Goal: Use online tool/utility: Utilize a website feature to perform a specific function

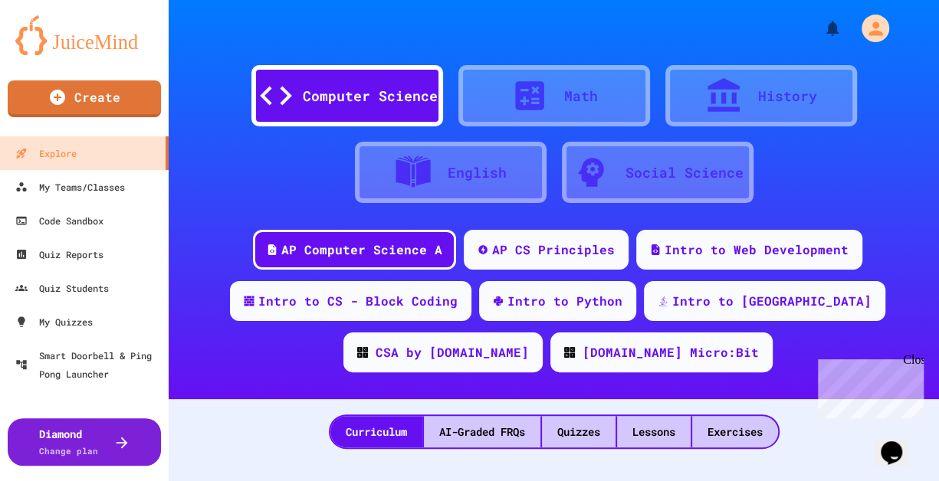
click at [426, 154] on icon at bounding box center [413, 172] width 38 height 38
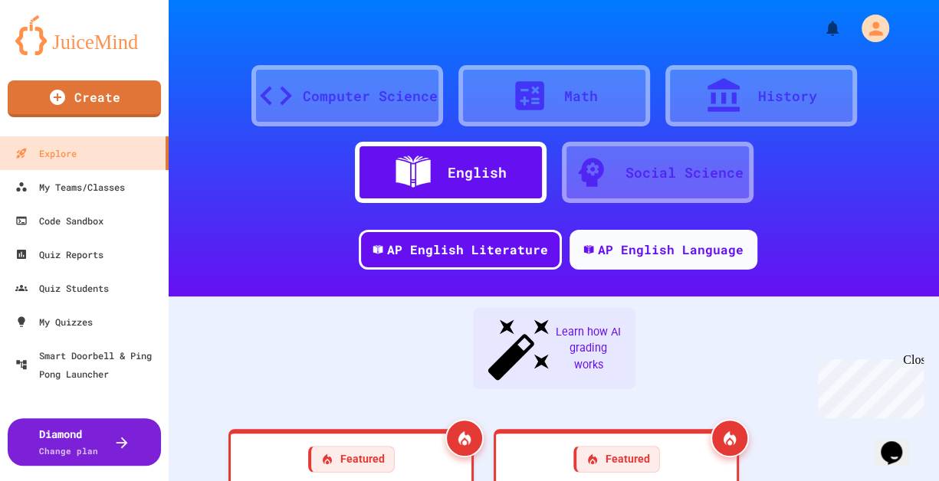
click at [505, 89] on div "Math" at bounding box center [554, 95] width 192 height 61
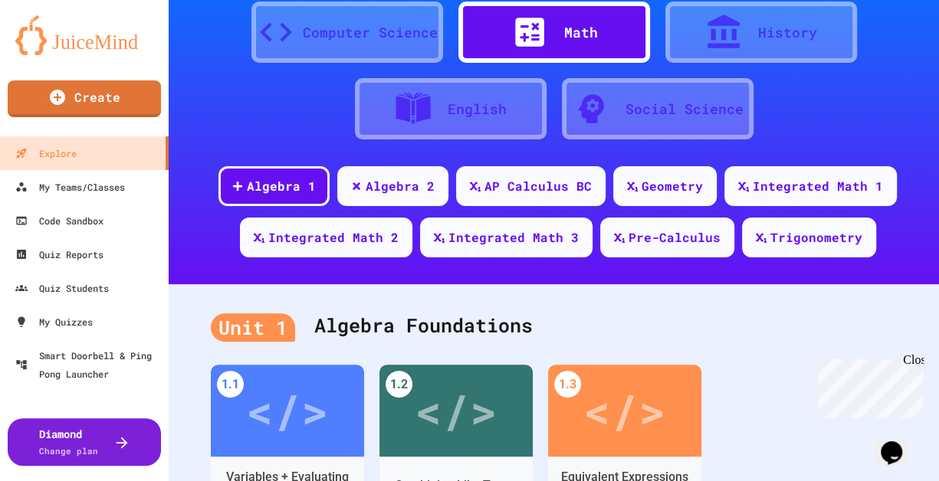
scroll to position [204, 0]
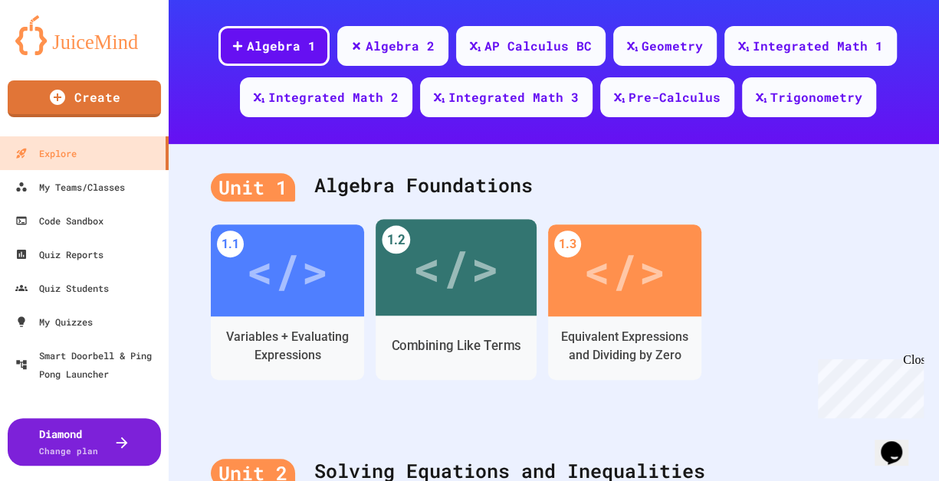
click at [496, 320] on div "Combining Like Terms" at bounding box center [456, 348] width 161 height 64
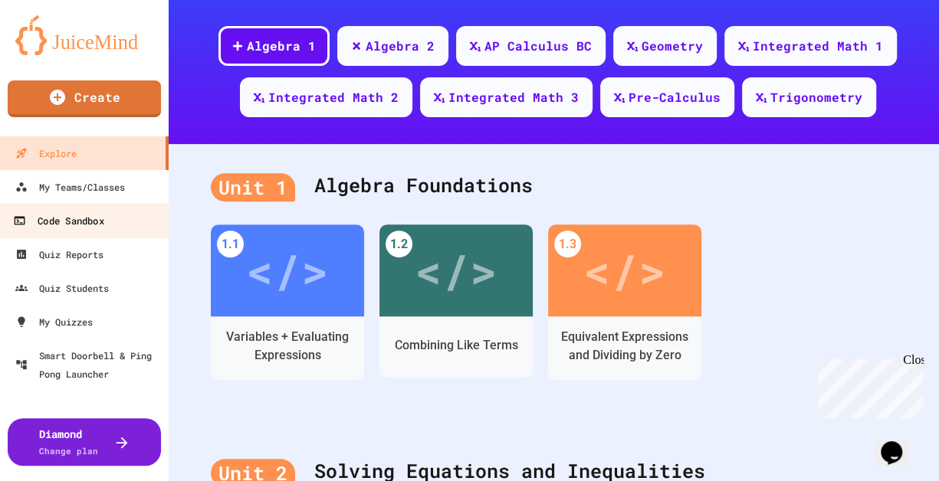
click at [84, 219] on div "Code Sandbox" at bounding box center [58, 221] width 90 height 19
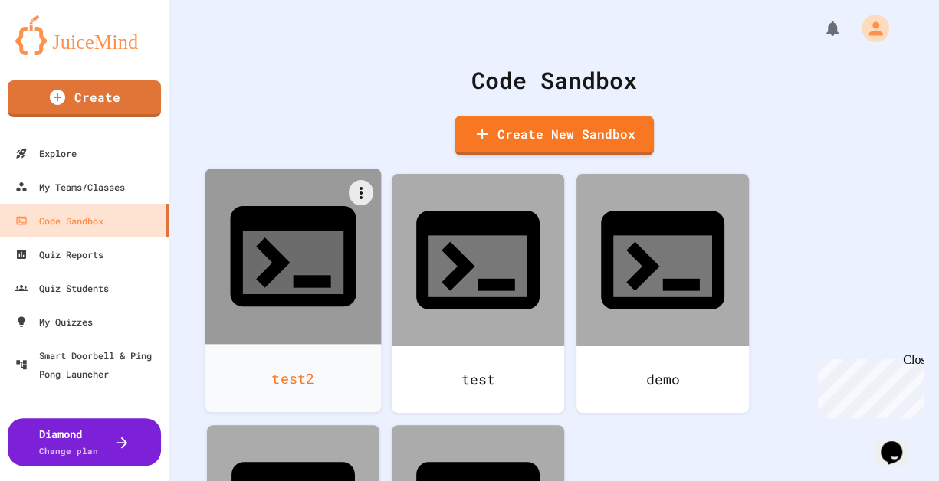
click at [370, 231] on div at bounding box center [293, 257] width 176 height 176
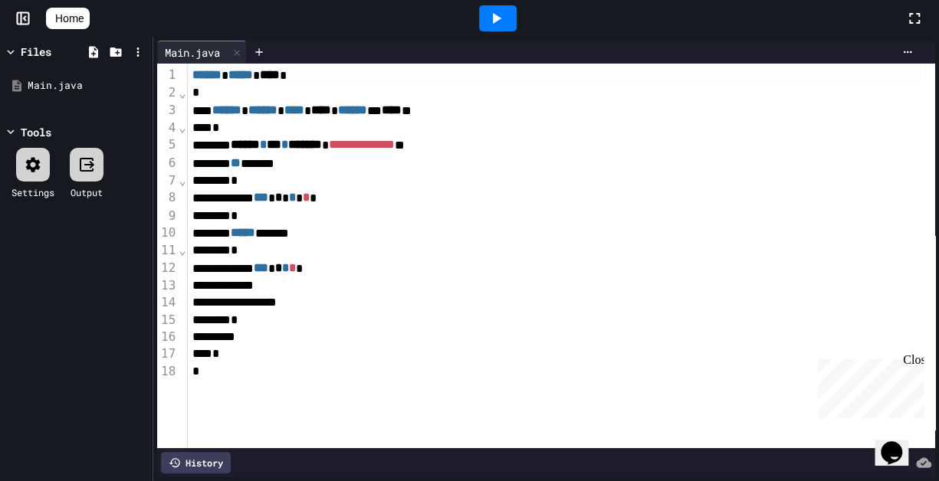
click at [20, 13] on rect at bounding box center [24, 19] width 12 height 12
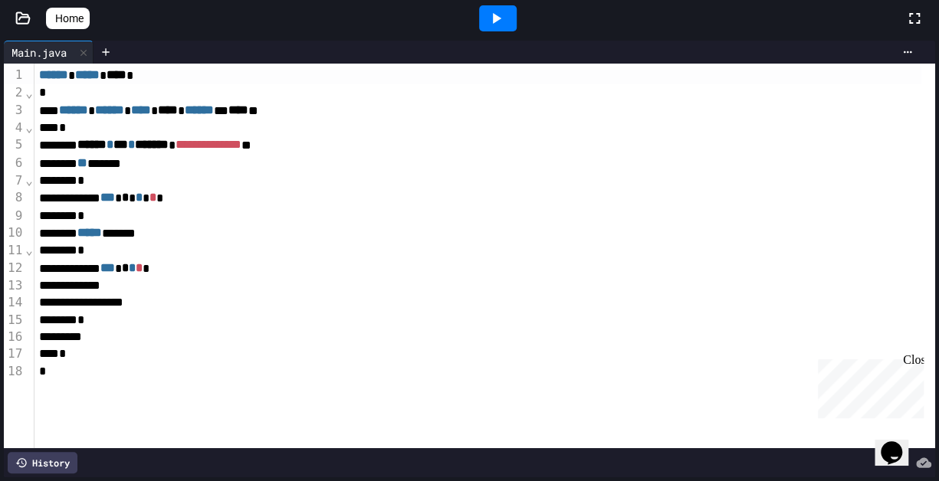
click at [21, 11] on icon at bounding box center [22, 18] width 15 height 15
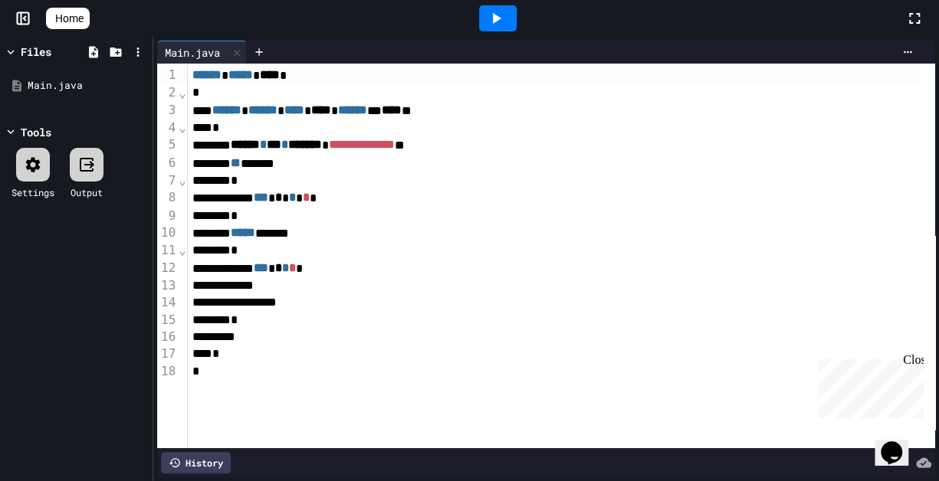
click at [99, 6] on div "Home" at bounding box center [469, 18] width 939 height 37
click at [84, 20] on span "Home" at bounding box center [69, 18] width 28 height 15
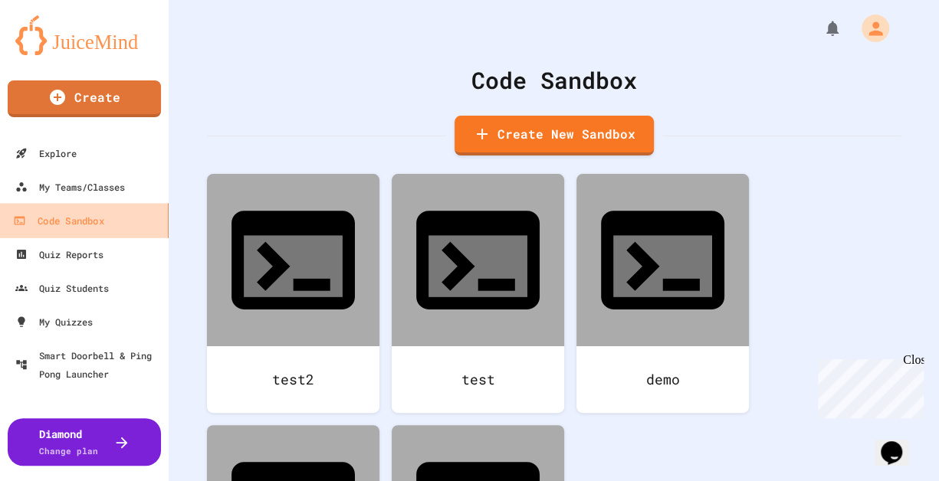
click at [115, 217] on link "Code Sandbox" at bounding box center [85, 220] width 174 height 35
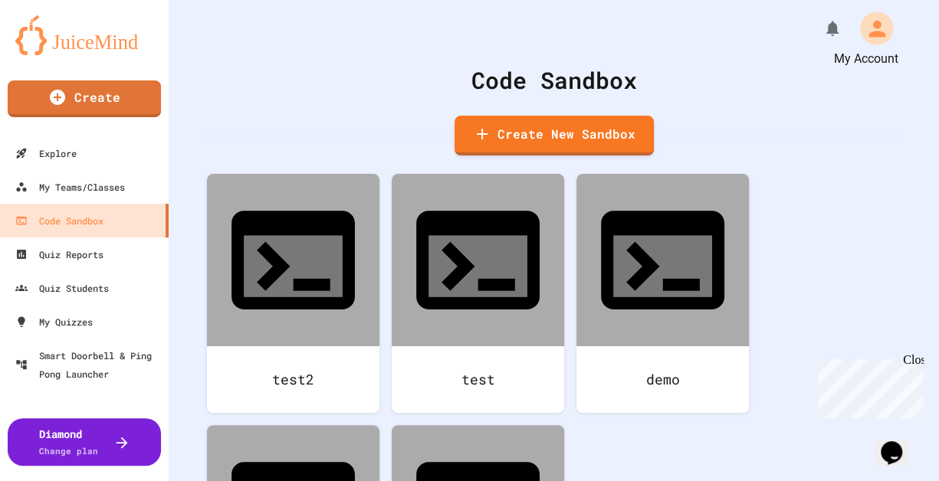
click at [882, 35] on div "My Account" at bounding box center [876, 28] width 33 height 33
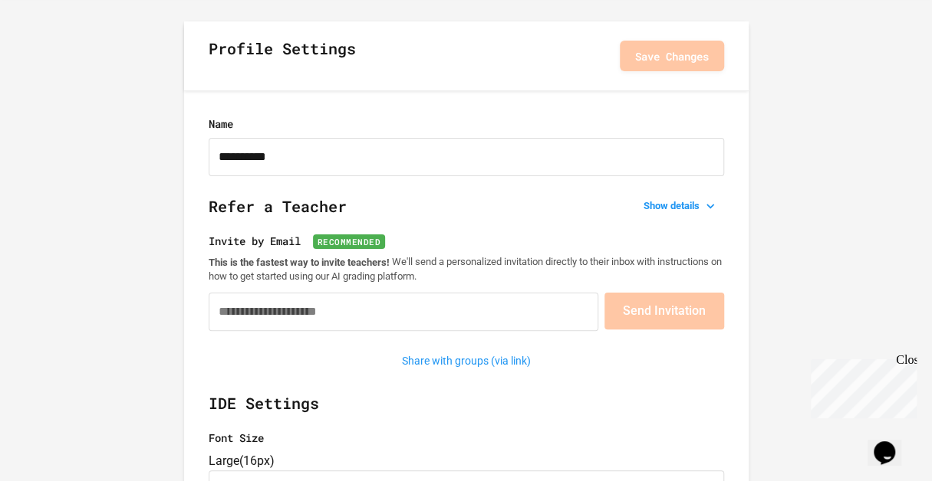
scroll to position [204, 0]
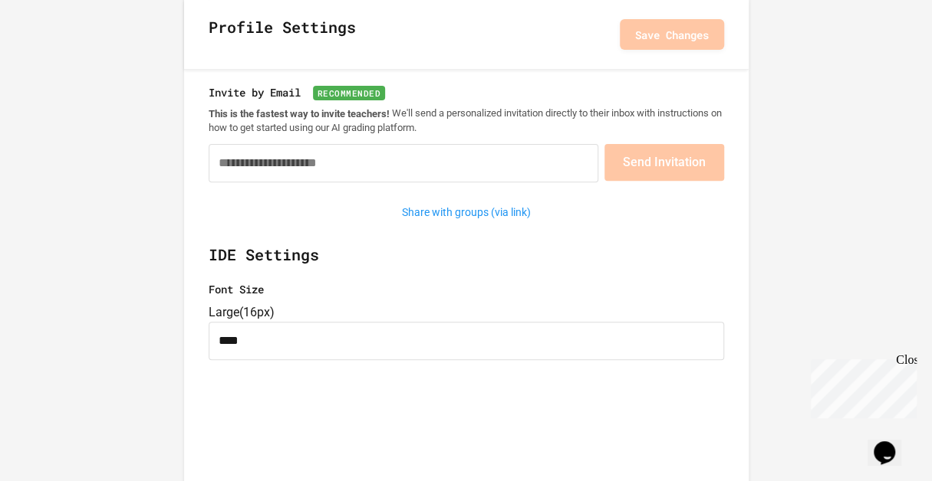
drag, startPoint x: 282, startPoint y: 394, endPoint x: 152, endPoint y: 395, distance: 130.3
type input "*"
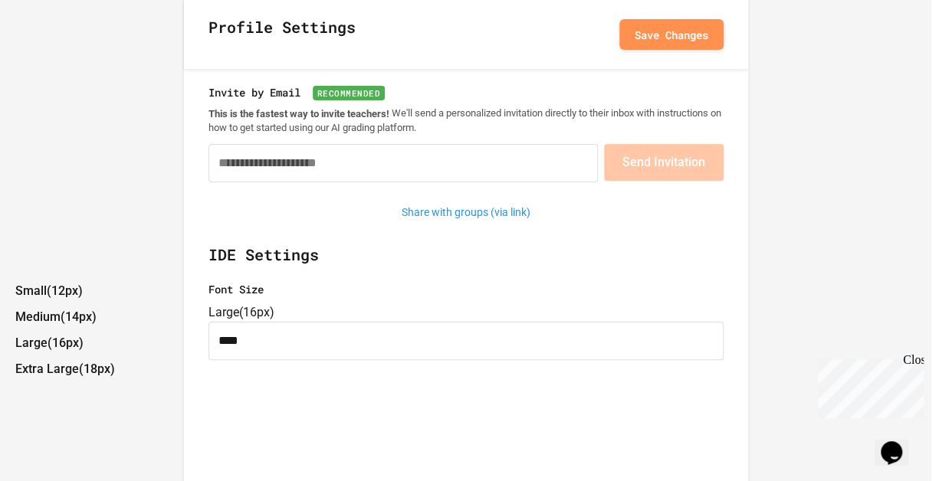
click at [516, 278] on body "**********" at bounding box center [469, 36] width 939 height 481
click at [537, 279] on div at bounding box center [466, 279] width 932 height 0
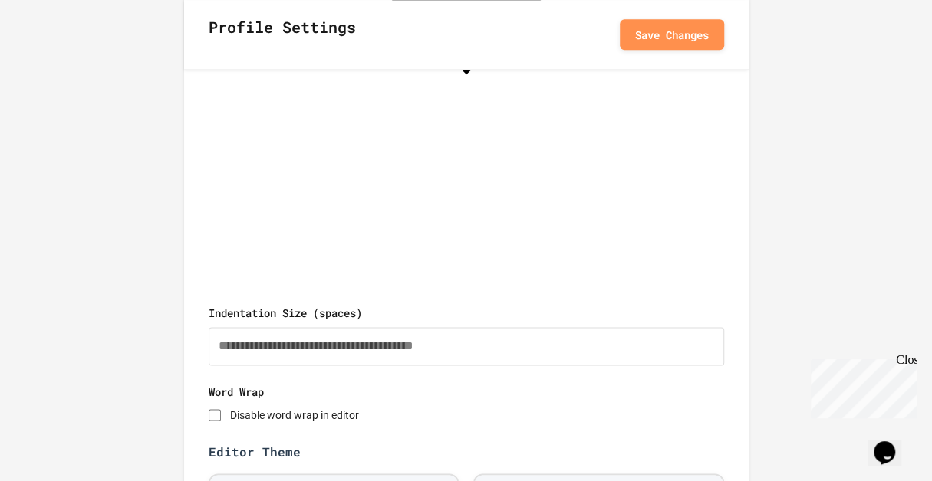
scroll to position [817, 0]
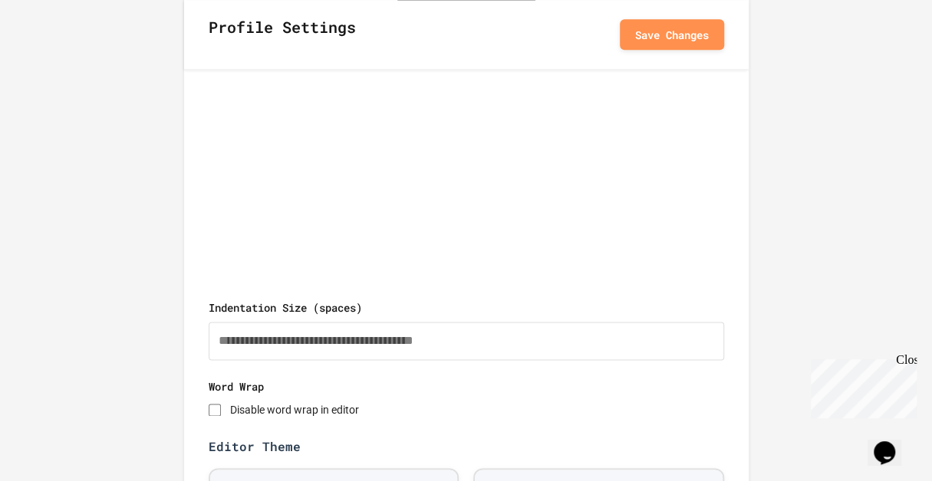
click at [672, 43] on button "Save Changes" at bounding box center [671, 33] width 104 height 31
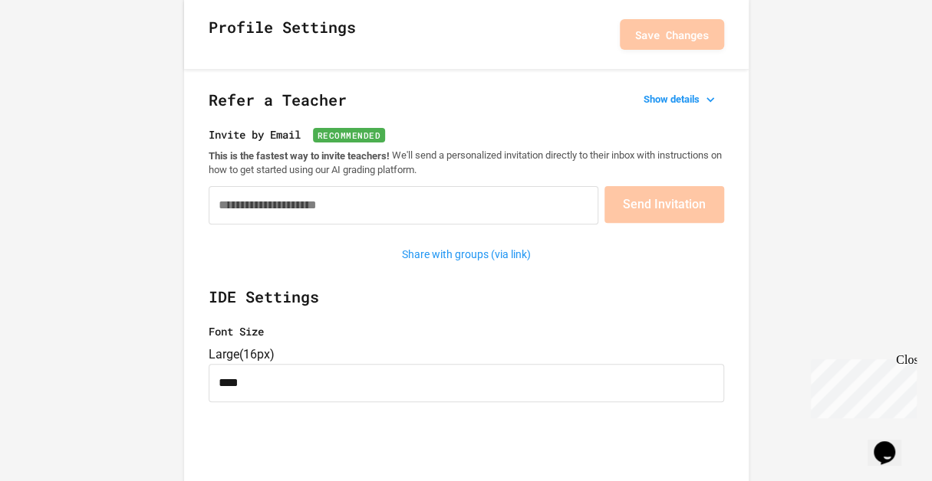
scroll to position [153, 0]
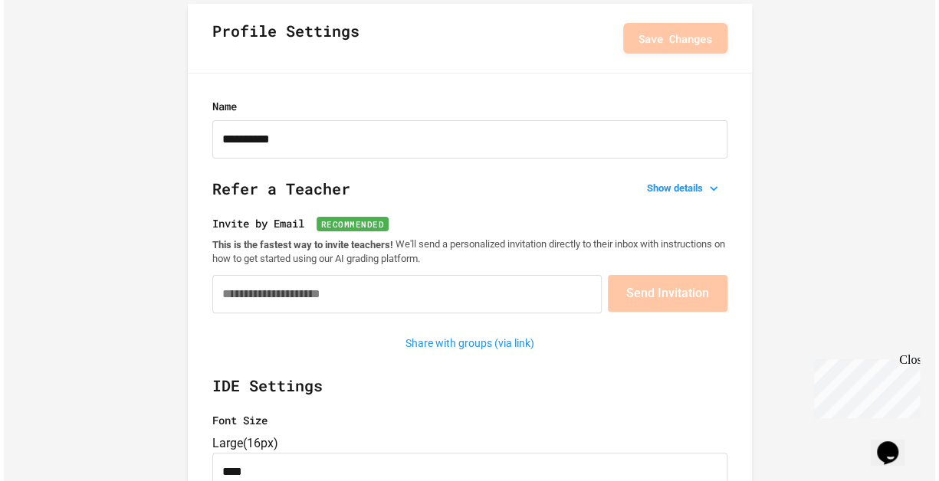
scroll to position [0, 0]
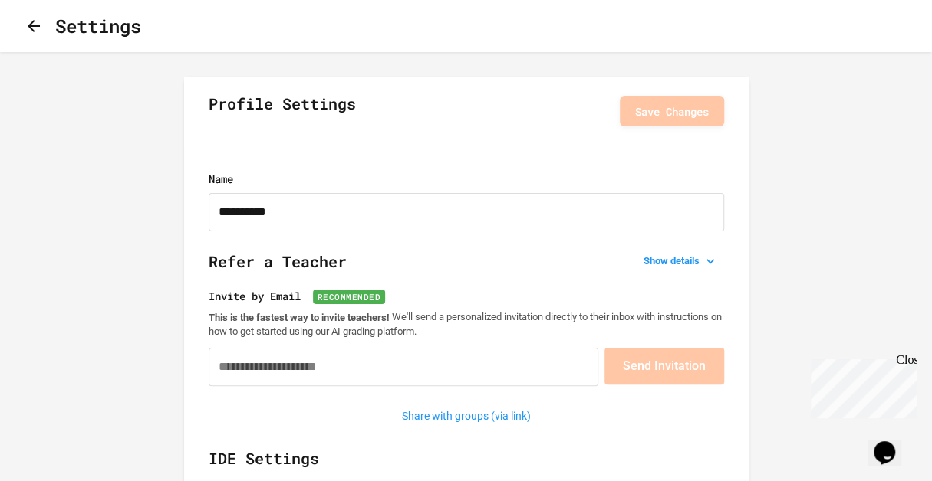
click at [43, 34] on icon "button" at bounding box center [34, 26] width 18 height 18
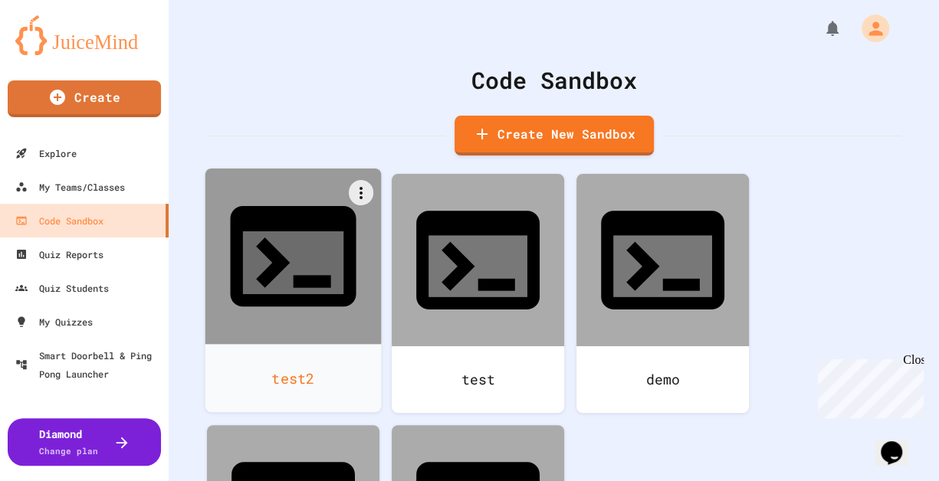
click at [309, 344] on div "test2" at bounding box center [293, 378] width 176 height 68
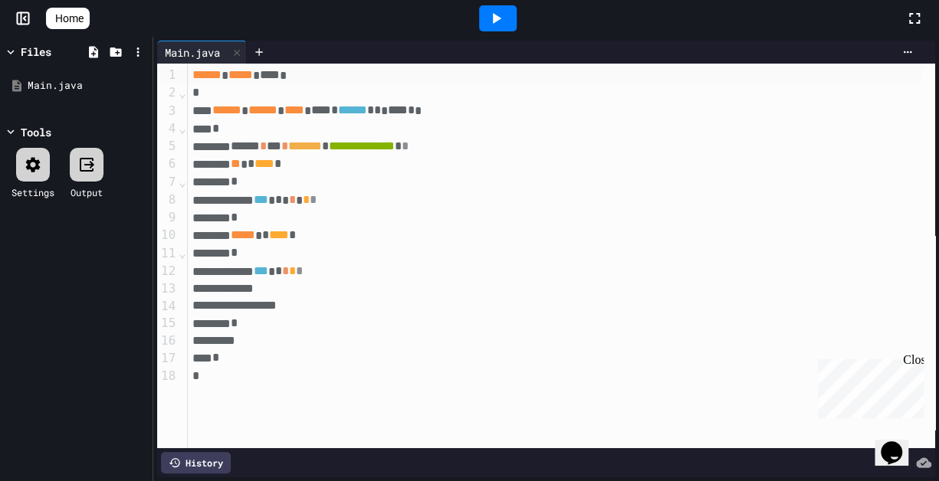
click at [332, 330] on div "*" at bounding box center [555, 324] width 734 height 18
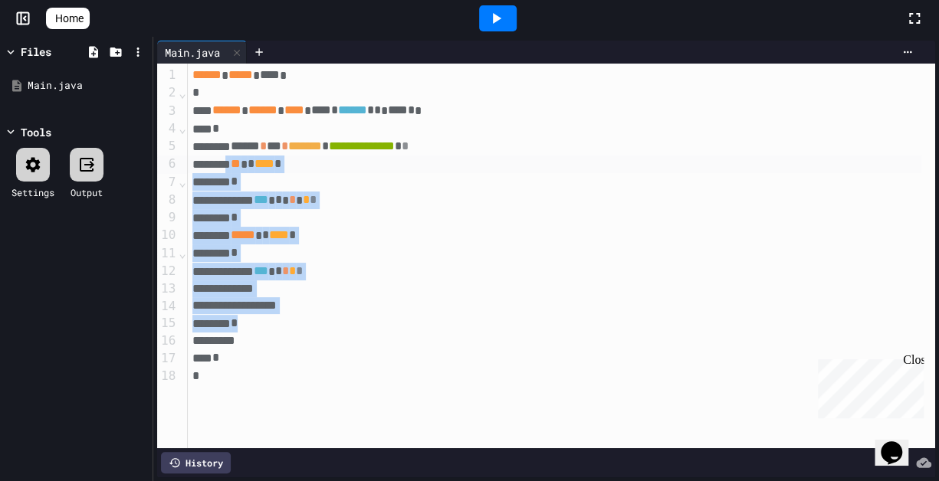
drag, startPoint x: 334, startPoint y: 326, endPoint x: 228, endPoint y: 187, distance: 174.5
click at [234, 181] on div "**********" at bounding box center [562, 256] width 748 height 385
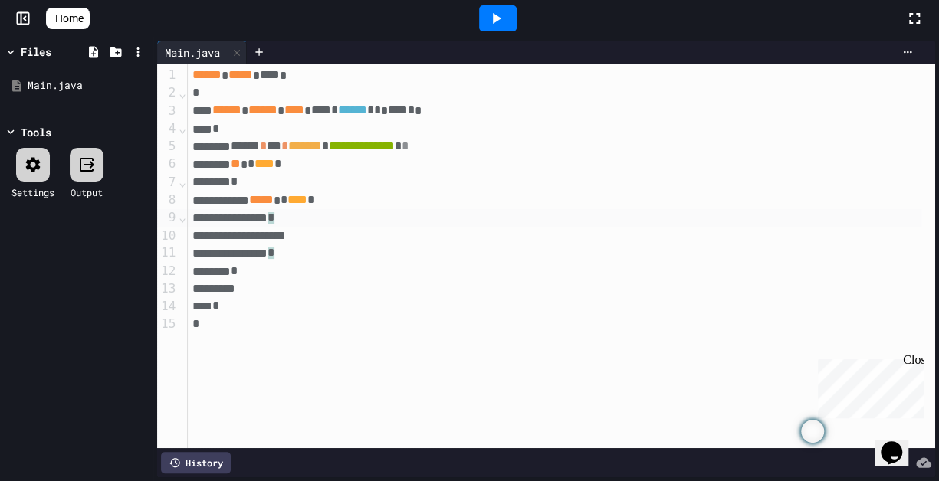
click at [297, 219] on div "*" at bounding box center [555, 218] width 734 height 18
click at [295, 258] on div "*" at bounding box center [555, 254] width 734 height 18
click at [334, 230] on div at bounding box center [555, 236] width 734 height 17
click at [315, 232] on div at bounding box center [555, 235] width 734 height 17
click at [296, 258] on div "*" at bounding box center [555, 254] width 734 height 18
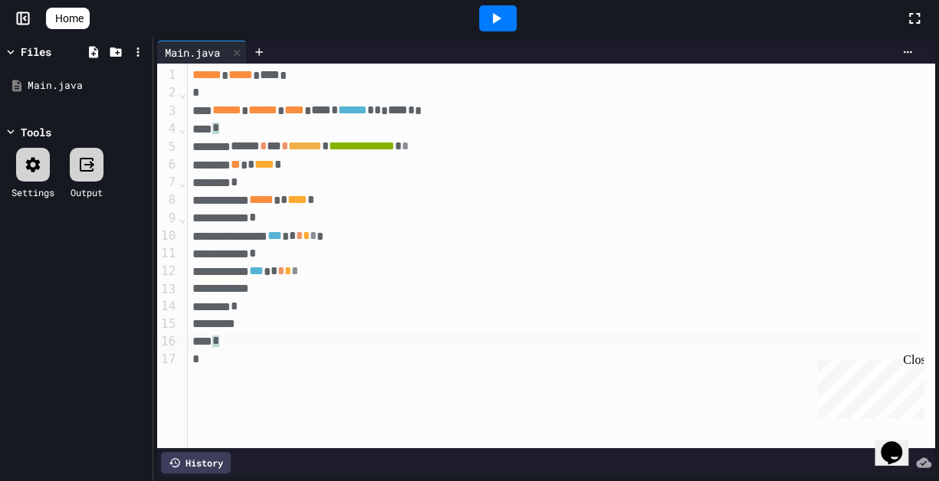
click at [239, 347] on div "*" at bounding box center [555, 342] width 734 height 18
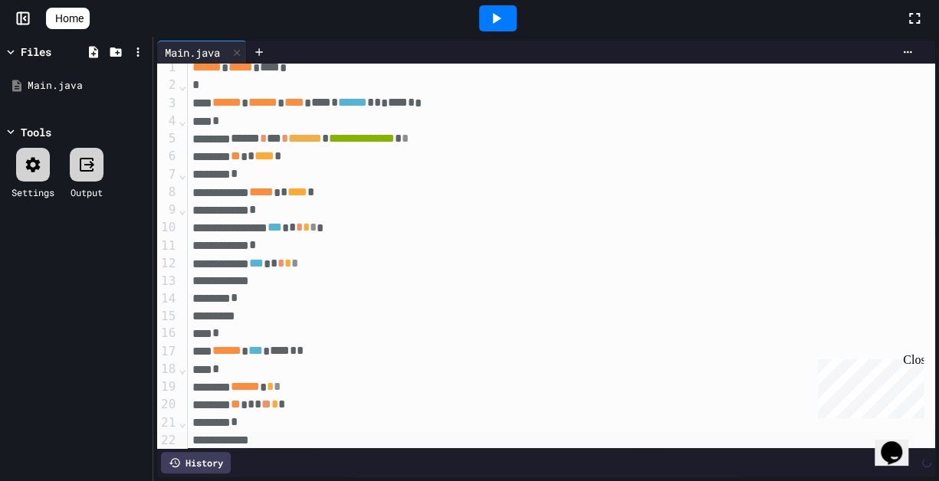
scroll to position [26, 0]
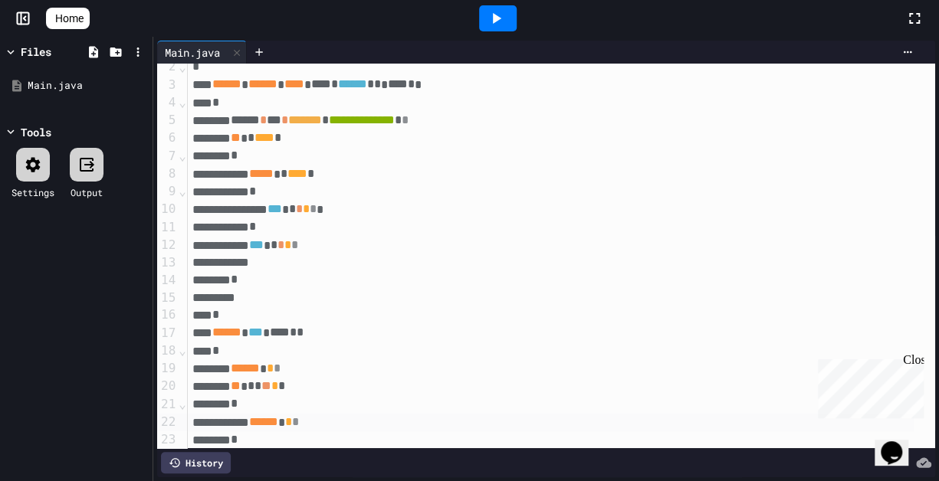
click at [750, 201] on div "*** * * * *" at bounding box center [551, 210] width 727 height 18
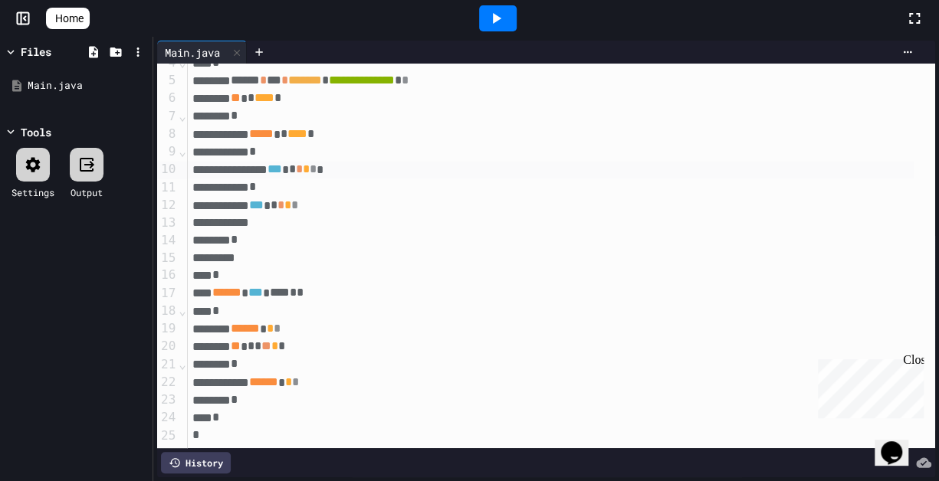
scroll to position [81, 0]
click at [241, 409] on div "*" at bounding box center [551, 418] width 727 height 18
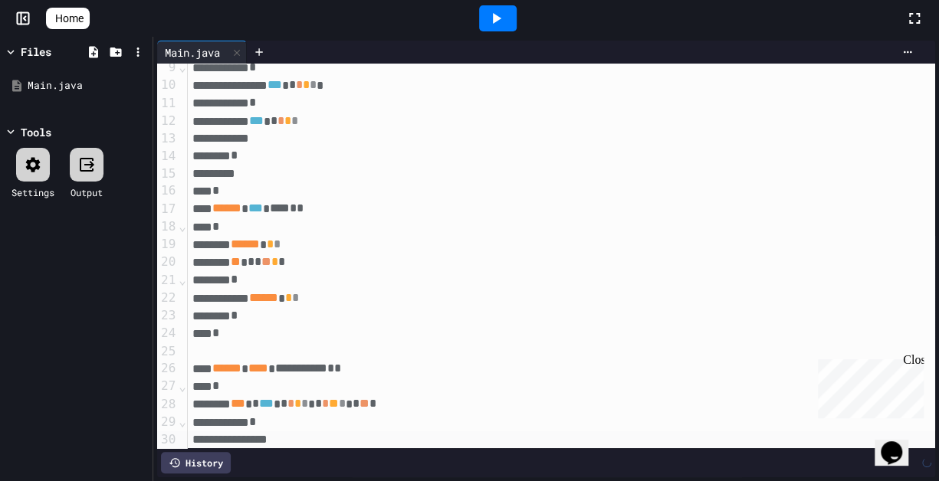
scroll to position [168, 0]
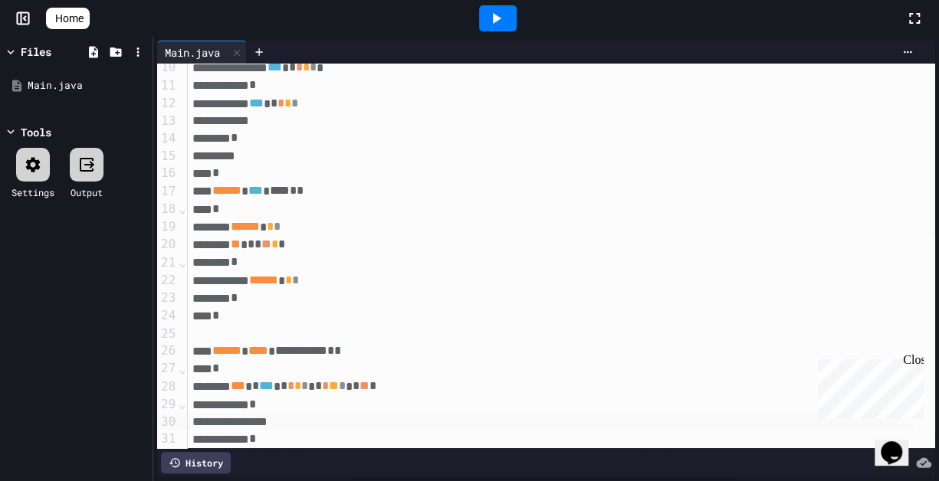
click at [268, 406] on div "*" at bounding box center [551, 405] width 727 height 18
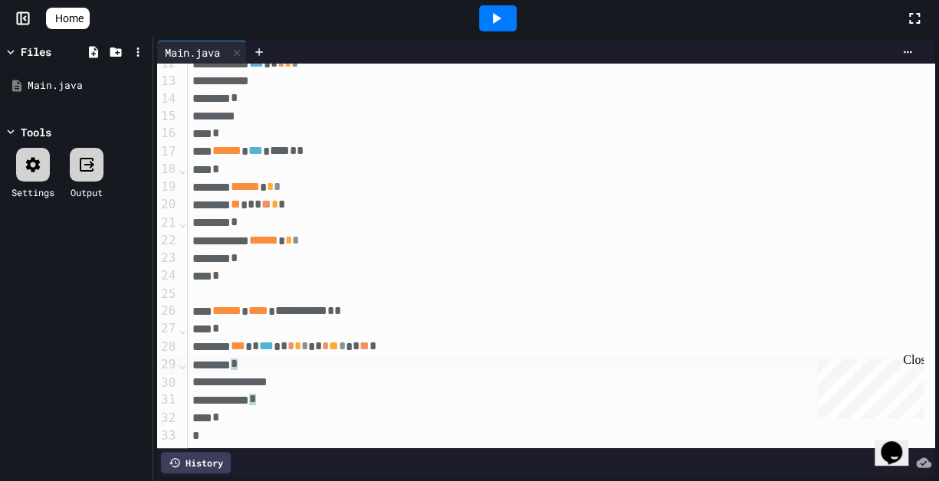
scroll to position [222, 0]
click at [266, 392] on div "*" at bounding box center [551, 401] width 727 height 18
click at [256, 394] on span "*" at bounding box center [252, 400] width 7 height 12
click at [276, 375] on div at bounding box center [551, 383] width 727 height 17
click at [281, 377] on div "**********" at bounding box center [562, 151] width 748 height 593
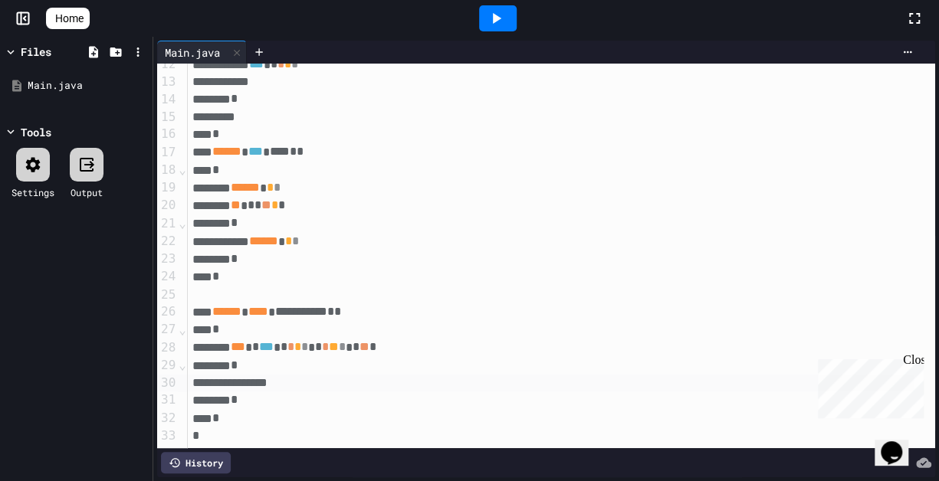
click at [256, 375] on div at bounding box center [551, 383] width 727 height 17
click at [299, 375] on div at bounding box center [551, 383] width 727 height 17
click at [264, 392] on div "*" at bounding box center [551, 401] width 727 height 18
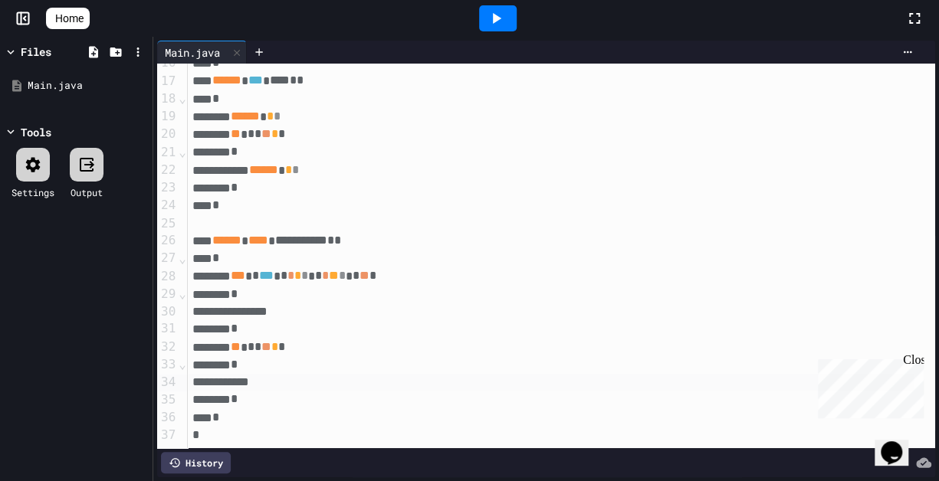
scroll to position [293, 0]
click at [323, 304] on div at bounding box center [551, 312] width 727 height 17
click at [248, 304] on div at bounding box center [551, 312] width 727 height 17
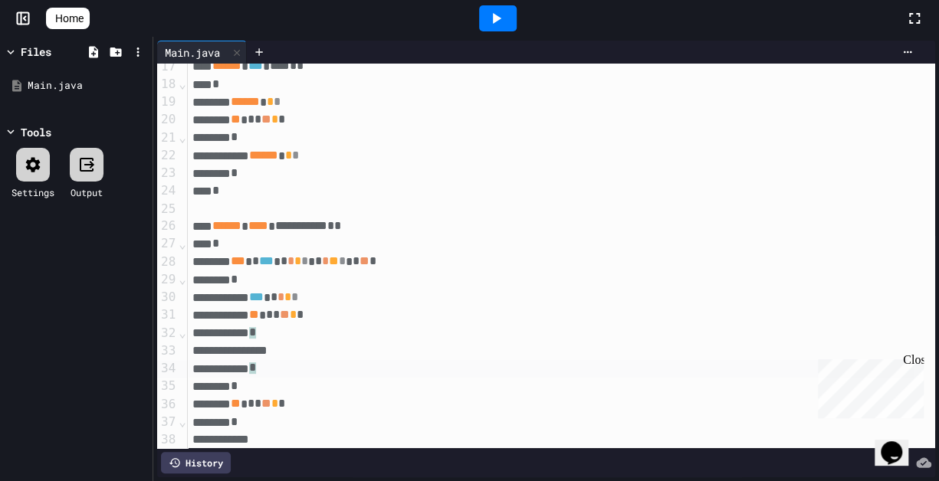
click at [319, 371] on div "*" at bounding box center [551, 369] width 727 height 18
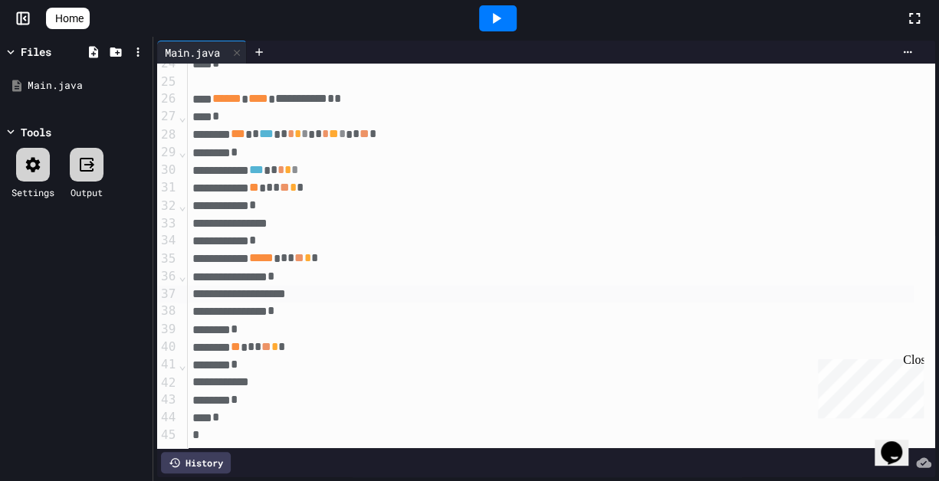
scroll to position [435, 0]
click at [297, 268] on div "*" at bounding box center [551, 277] width 727 height 18
click at [274, 305] on span "*" at bounding box center [271, 311] width 7 height 12
click at [303, 286] on div at bounding box center [551, 294] width 727 height 17
click at [619, 249] on div "***** * * ** * *" at bounding box center [551, 258] width 727 height 18
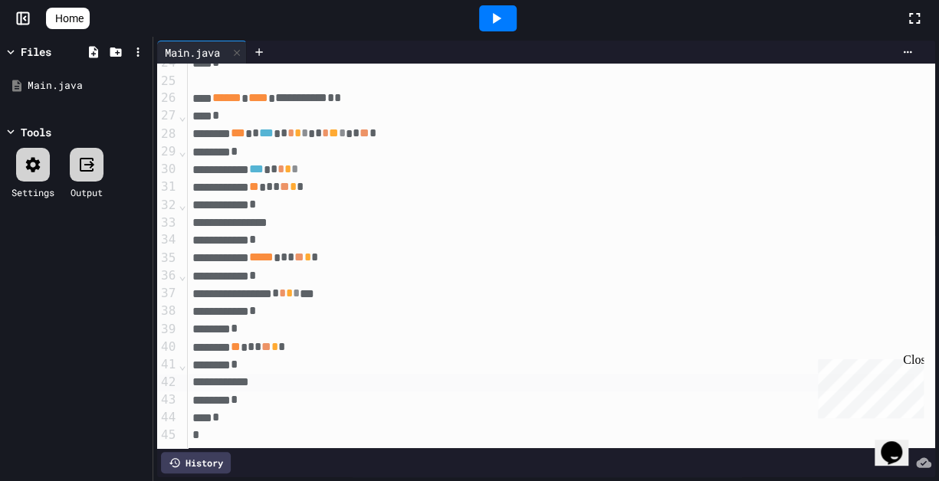
click at [291, 374] on div at bounding box center [551, 382] width 727 height 17
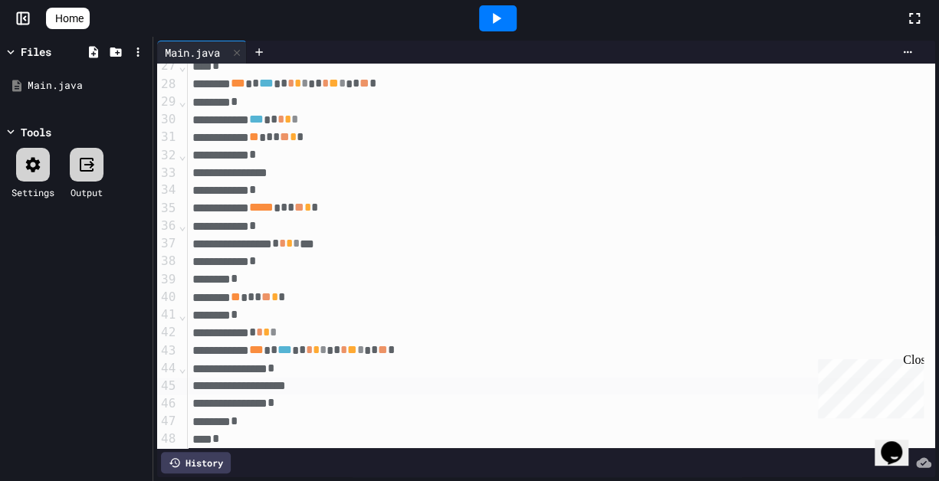
scroll to position [507, 0]
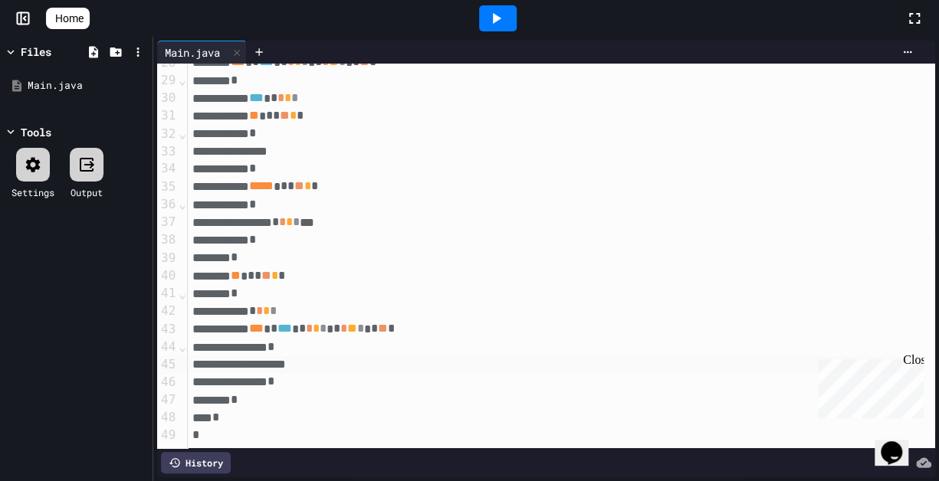
click at [261, 409] on div "*" at bounding box center [551, 418] width 727 height 18
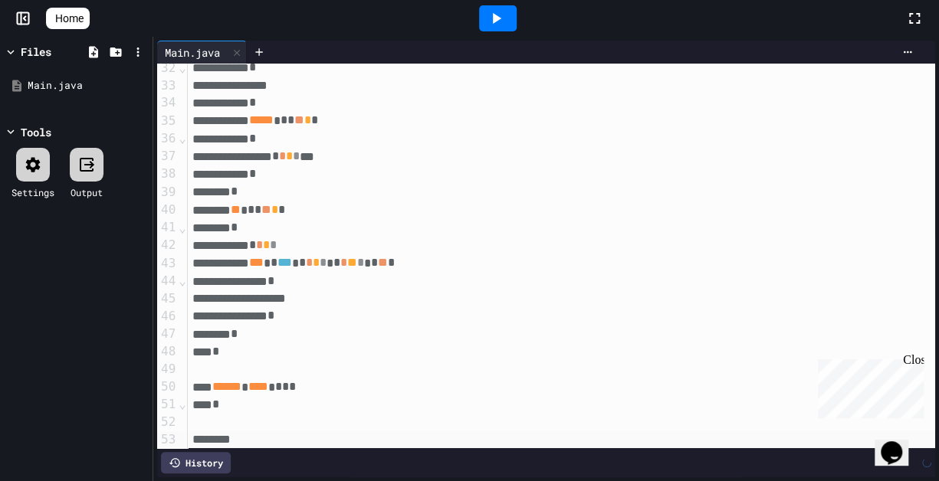
scroll to position [575, 0]
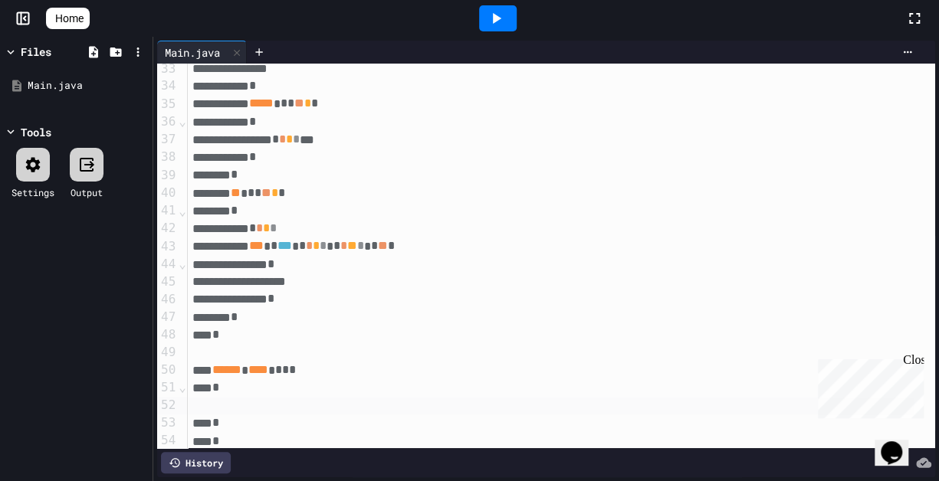
click at [271, 406] on div at bounding box center [551, 406] width 727 height 17
click at [248, 407] on div "* * * * *" at bounding box center [551, 406] width 727 height 18
click at [307, 401] on div "* * * *" at bounding box center [551, 406] width 727 height 18
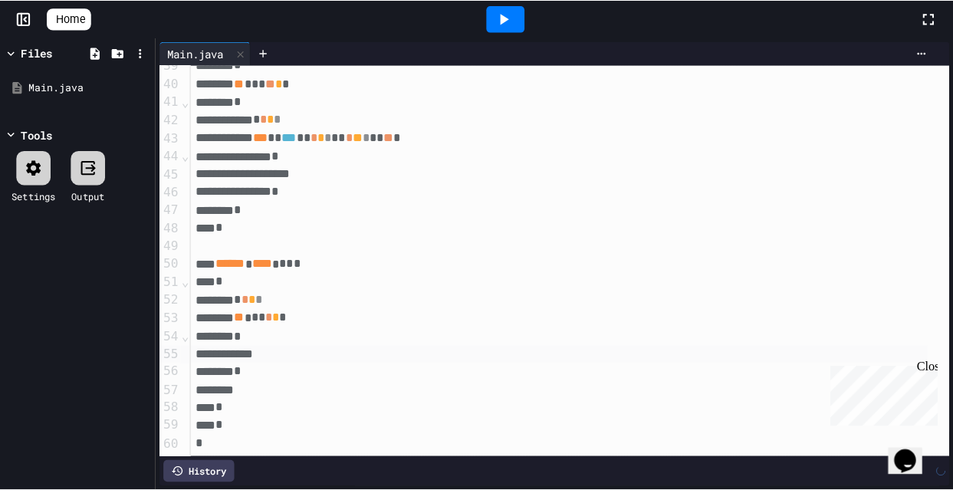
scroll to position [701, 0]
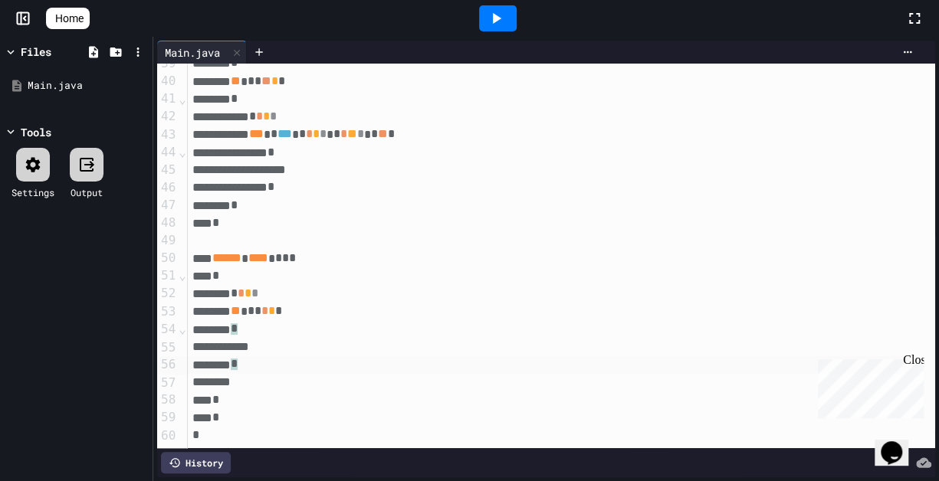
click at [251, 357] on div "*" at bounding box center [551, 366] width 727 height 18
click at [239, 391] on div "*" at bounding box center [551, 400] width 727 height 18
click at [290, 340] on div at bounding box center [551, 348] width 727 height 17
click at [356, 268] on div "*" at bounding box center [551, 277] width 727 height 18
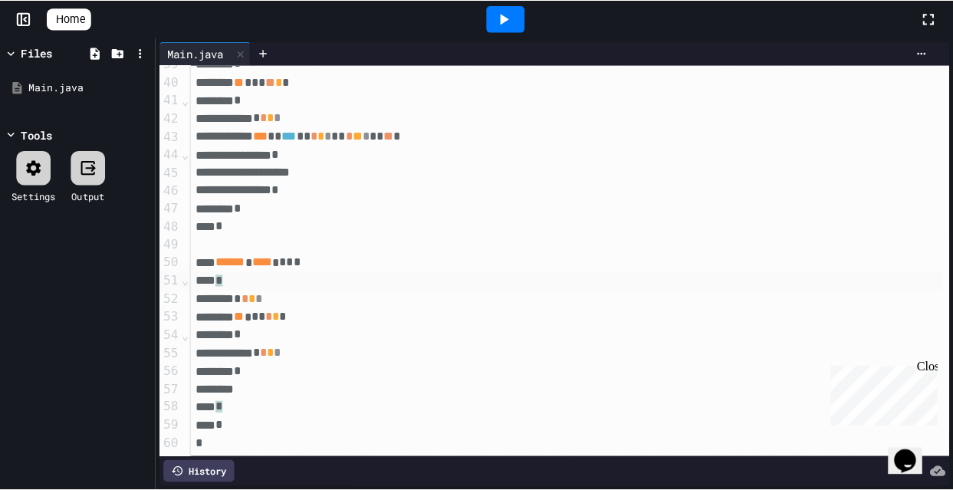
scroll to position [695, 0]
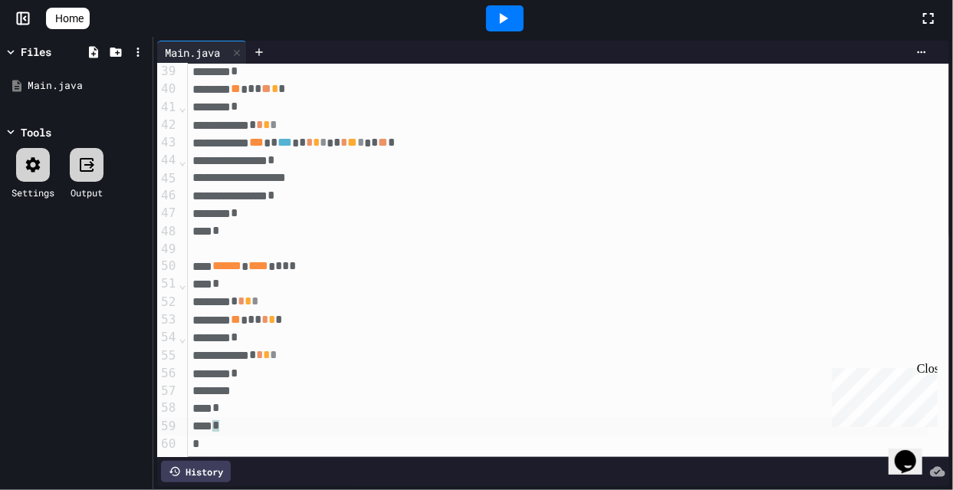
click at [225, 417] on div "*" at bounding box center [558, 426] width 741 height 18
click at [216, 419] on span "*" at bounding box center [215, 425] width 7 height 12
click at [216, 399] on div "*" at bounding box center [558, 408] width 741 height 18
click at [205, 18] on div at bounding box center [505, 18] width 830 height 41
